Goal: Register for event/course

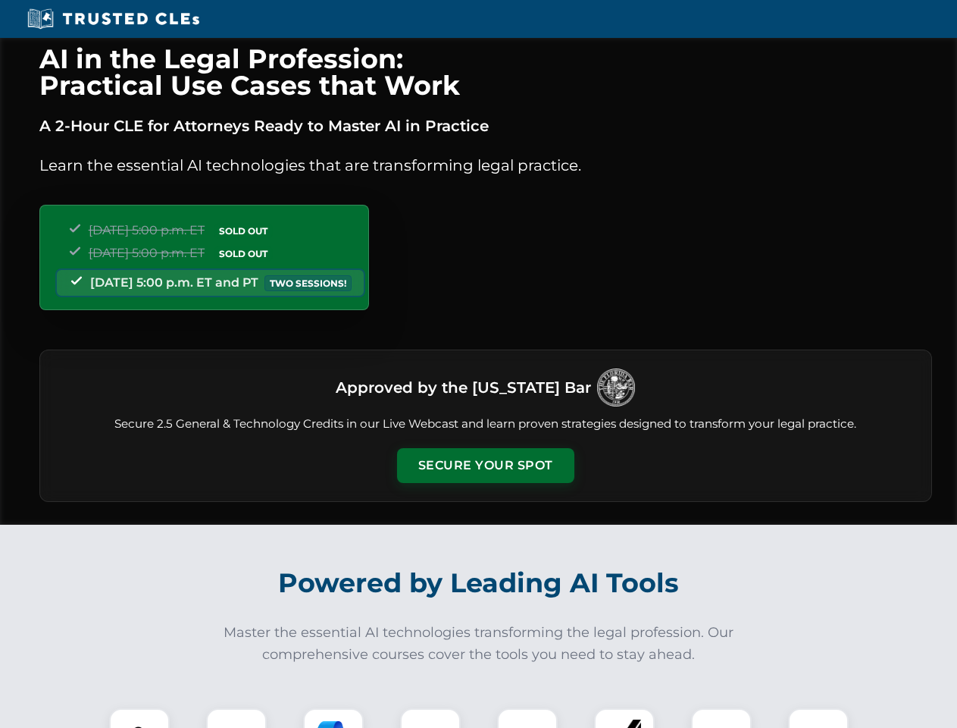
click at [485, 465] on button "Secure Your Spot" at bounding box center [485, 465] width 177 height 35
click at [139, 718] on img at bounding box center [139, 738] width 44 height 44
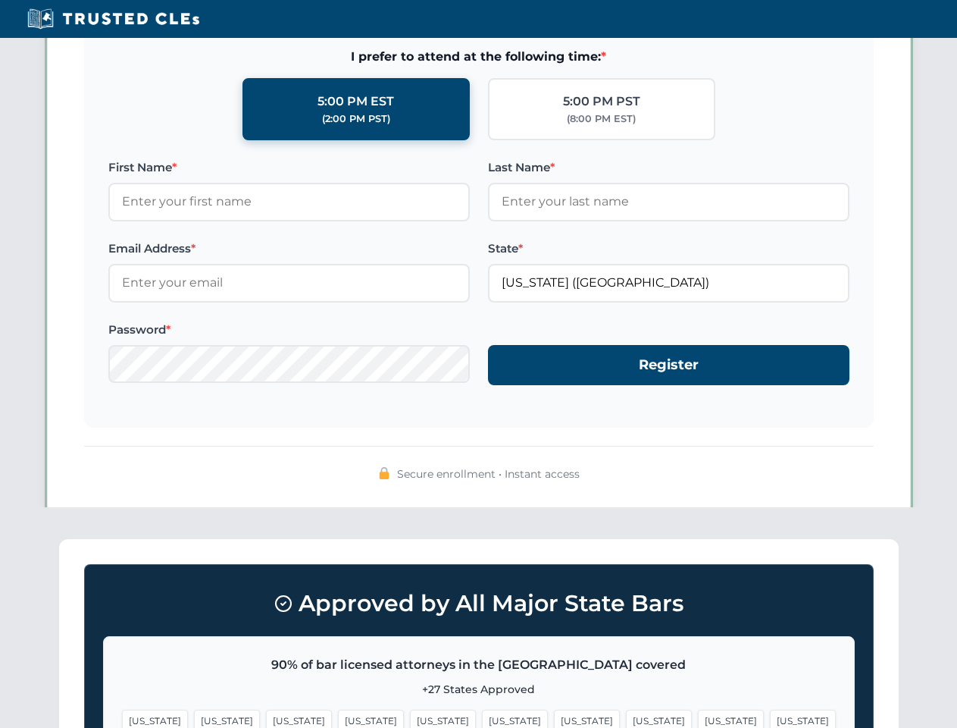
click at [554, 718] on span "[US_STATE]" at bounding box center [587, 720] width 66 height 22
click at [698, 718] on span "[US_STATE]" at bounding box center [731, 720] width 66 height 22
